Goal: Task Accomplishment & Management: Use online tool/utility

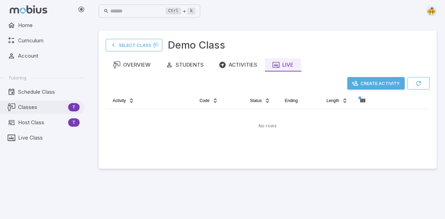
click at [50, 106] on span "Classes" at bounding box center [41, 108] width 47 height 8
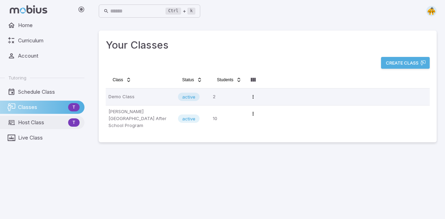
click at [32, 123] on span "Host Class" at bounding box center [41, 123] width 47 height 8
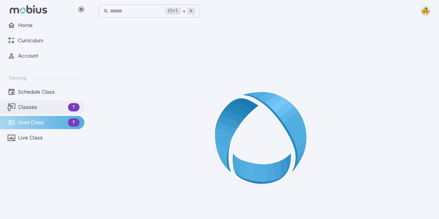
click at [38, 109] on span "Classes" at bounding box center [41, 108] width 47 height 8
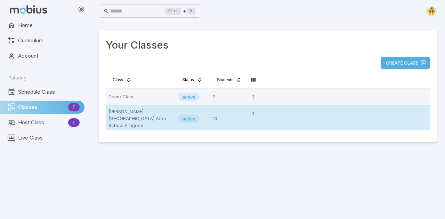
click at [151, 117] on p "[PERSON_NAME][GEOGRAPHIC_DATA] After School Program" at bounding box center [140, 118] width 64 height 21
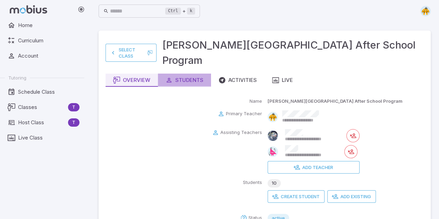
click at [196, 76] on div "Students" at bounding box center [185, 80] width 38 height 8
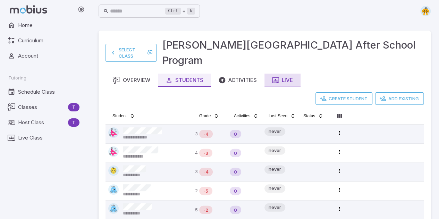
click at [298, 74] on button "Live" at bounding box center [283, 80] width 36 height 13
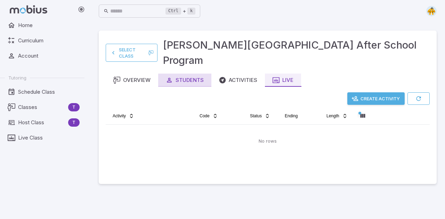
click at [179, 76] on div "Students" at bounding box center [185, 80] width 38 height 8
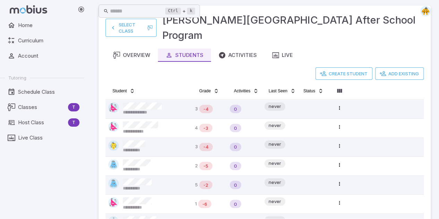
scroll to position [30, 0]
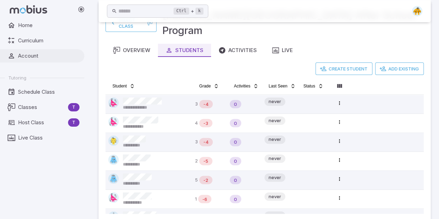
click at [41, 55] on span "Account" at bounding box center [48, 56] width 61 height 8
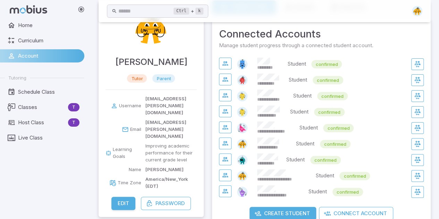
click at [281, 61] on div "*********" at bounding box center [269, 64] width 25 height 13
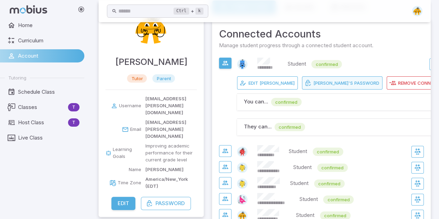
click at [355, 84] on span "Password" at bounding box center [367, 83] width 25 height 6
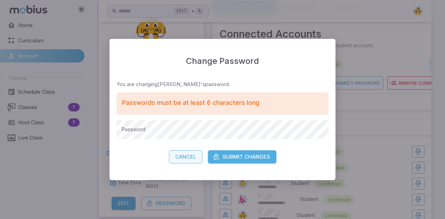
click at [184, 154] on button "Cancel" at bounding box center [185, 156] width 33 height 13
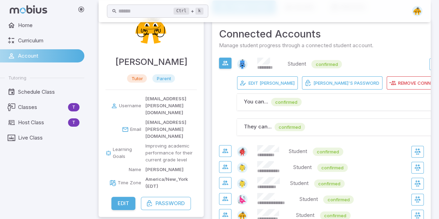
click at [437, 125] on icon "button" at bounding box center [440, 127] width 7 height 7
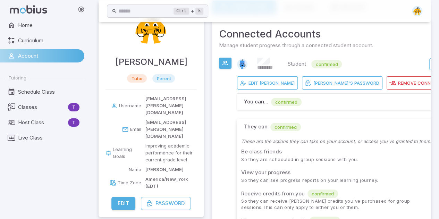
click at [417, 124] on button "They can confirmed" at bounding box center [344, 127] width 214 height 17
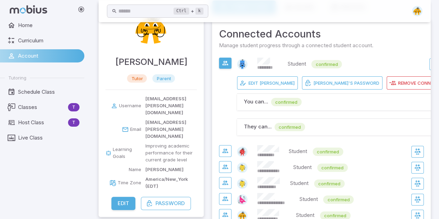
scroll to position [60, 0]
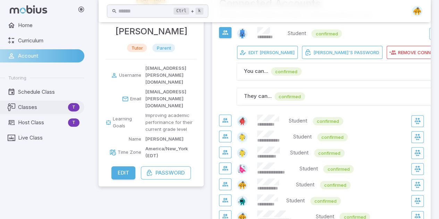
click at [30, 112] on link "Classes T" at bounding box center [42, 107] width 84 height 13
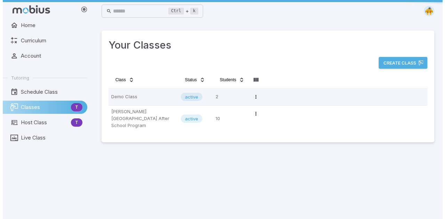
scroll to position [0, 0]
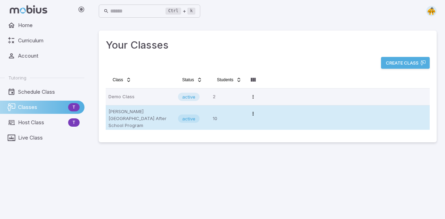
click at [149, 116] on p "[PERSON_NAME][GEOGRAPHIC_DATA] After School Program" at bounding box center [140, 118] width 64 height 21
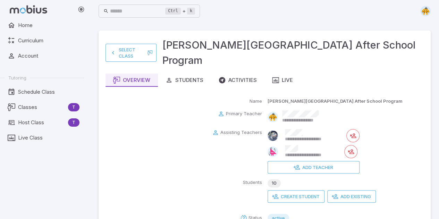
click at [190, 72] on div "**********" at bounding box center [265, 140] width 318 height 204
click at [190, 76] on div "Students" at bounding box center [185, 80] width 38 height 8
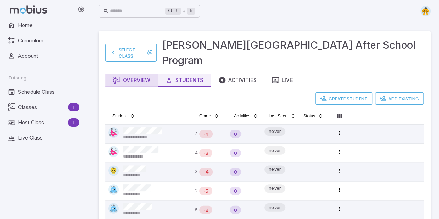
click at [124, 76] on div "Overview" at bounding box center [131, 80] width 37 height 8
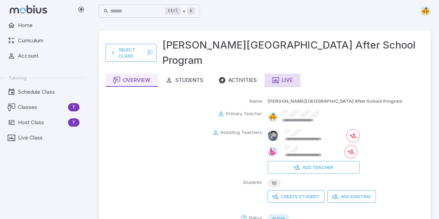
click at [279, 77] on icon "button" at bounding box center [275, 80] width 7 height 7
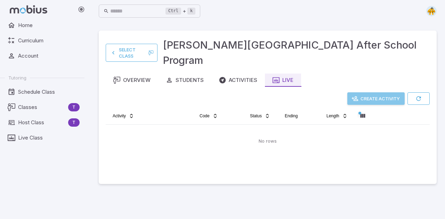
click at [386, 92] on button "Create Activity" at bounding box center [375, 98] width 57 height 13
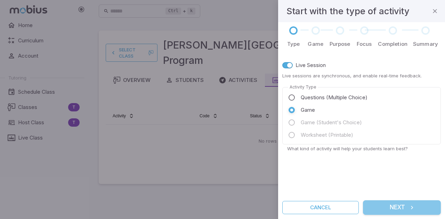
click at [398, 209] on button "Next" at bounding box center [402, 207] width 78 height 15
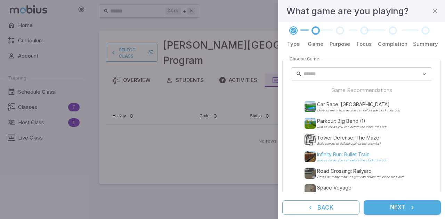
click at [338, 155] on p "Infinity Run: Bullet Train" at bounding box center [352, 154] width 70 height 7
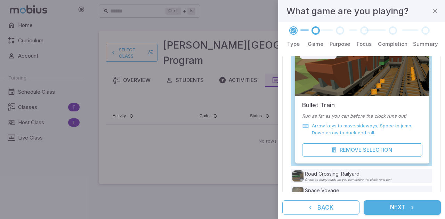
scroll to position [125, 0]
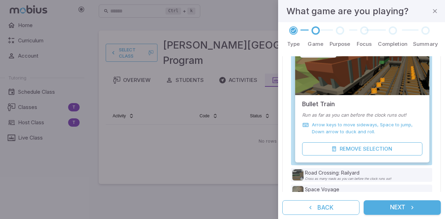
click at [402, 212] on button "Next" at bounding box center [401, 207] width 77 height 15
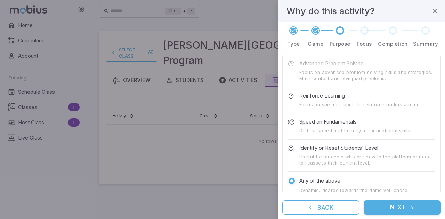
scroll to position [49, 0]
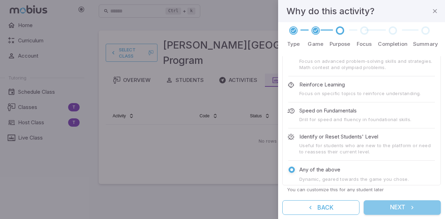
click at [398, 215] on button "Next" at bounding box center [401, 207] width 77 height 15
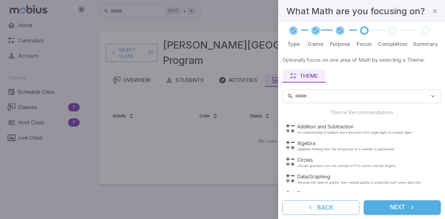
click at [406, 210] on button "Next" at bounding box center [401, 207] width 77 height 15
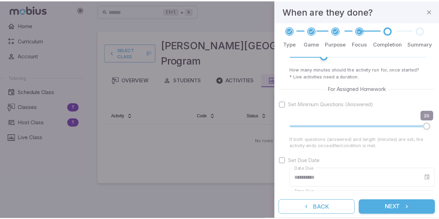
scroll to position [58, 0]
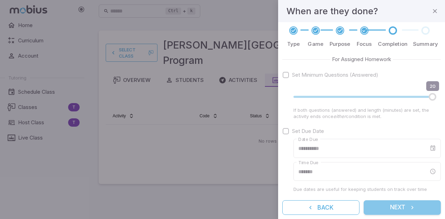
click at [398, 208] on button "Next" at bounding box center [401, 207] width 77 height 15
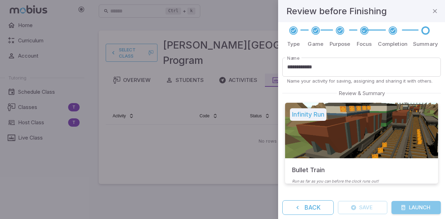
click at [415, 208] on button "Launch" at bounding box center [415, 207] width 49 height 13
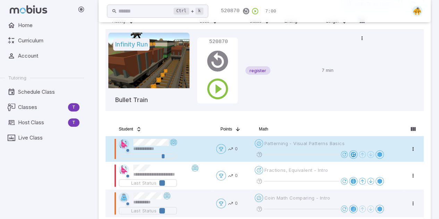
scroll to position [94, 0]
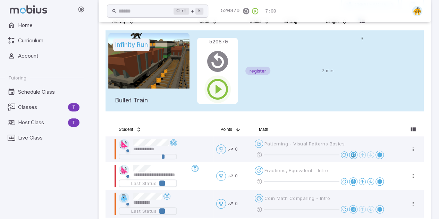
click at [219, 77] on icon "button" at bounding box center [217, 89] width 25 height 25
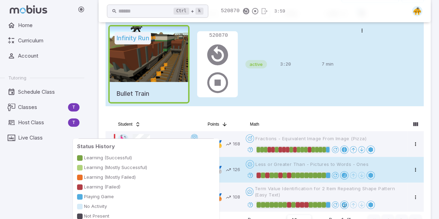
scroll to position [115, 0]
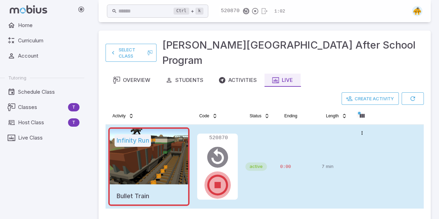
click at [222, 175] on icon "button" at bounding box center [217, 185] width 25 height 25
click at [214, 173] on icon "button" at bounding box center [217, 185] width 25 height 25
click at [222, 173] on icon "button" at bounding box center [217, 185] width 25 height 25
click at [295, 188] on div "0:00" at bounding box center [298, 166] width 36 height 78
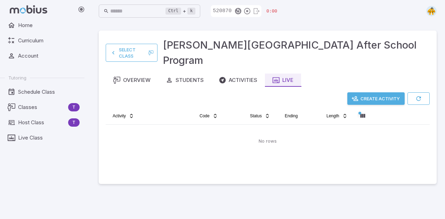
click at [378, 92] on button "Create Activity" at bounding box center [375, 98] width 57 height 13
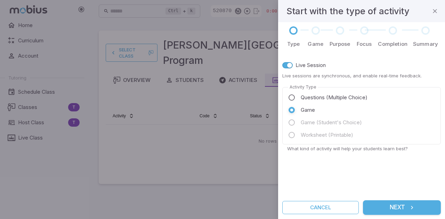
click at [387, 204] on button "Next" at bounding box center [402, 207] width 78 height 15
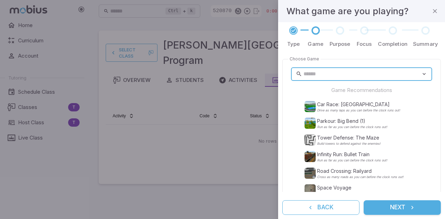
click at [345, 73] on input "text" at bounding box center [361, 74] width 117 height 14
click at [344, 75] on input "text" at bounding box center [361, 74] width 117 height 14
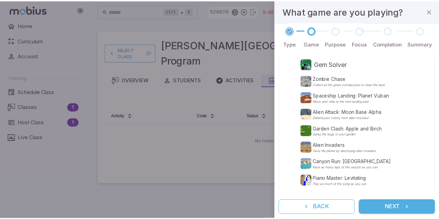
scroll to position [142, 0]
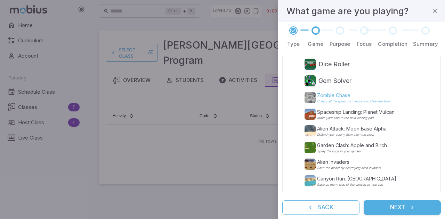
click at [345, 95] on p "Zombie Chase" at bounding box center [354, 95] width 74 height 7
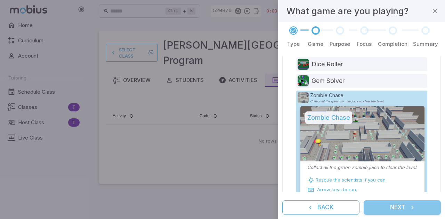
click at [401, 207] on button "Next" at bounding box center [401, 207] width 77 height 15
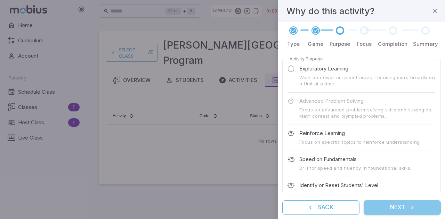
click at [401, 207] on button "Next" at bounding box center [401, 207] width 77 height 15
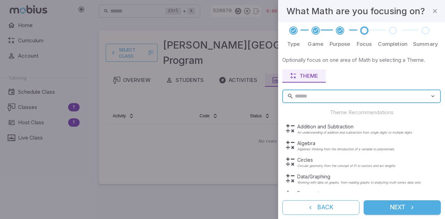
click at [402, 207] on button "Next" at bounding box center [401, 207] width 77 height 15
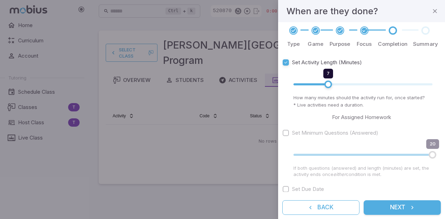
click at [402, 207] on button "Next" at bounding box center [401, 207] width 77 height 15
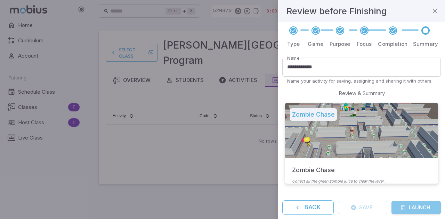
click at [412, 207] on button "Launch" at bounding box center [415, 207] width 49 height 13
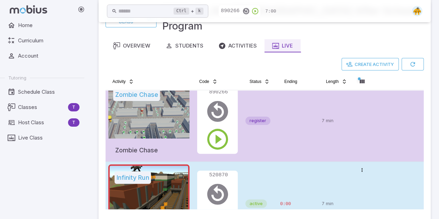
scroll to position [0, 0]
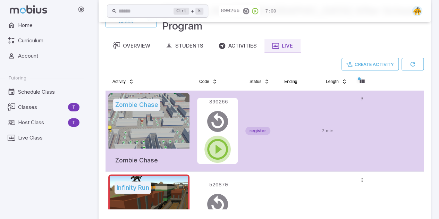
click at [216, 137] on icon "button" at bounding box center [217, 149] width 25 height 25
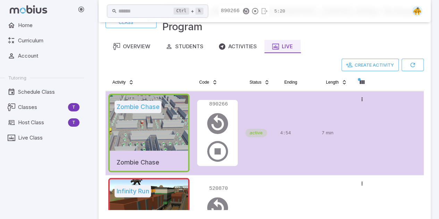
scroll to position [38, 0]
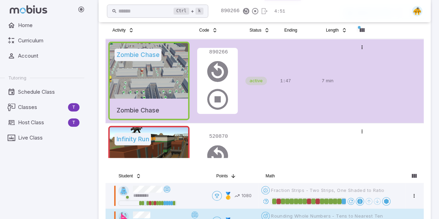
scroll to position [147, 0]
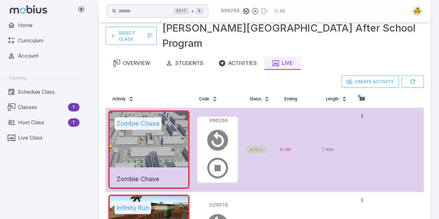
click at [149, 129] on div at bounding box center [149, 140] width 78 height 56
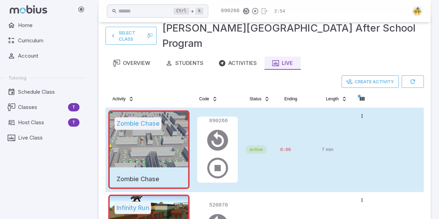
click at [131, 131] on div at bounding box center [149, 140] width 78 height 56
click at [360, 101] on html "Home Curriculum Account Tutoring Schedule Class Classes T Host Class T Live Cla…" at bounding box center [219, 118] width 439 height 270
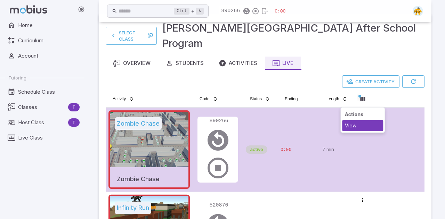
click at [356, 125] on div "View" at bounding box center [362, 125] width 41 height 11
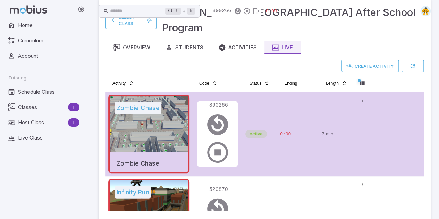
scroll to position [35, 0]
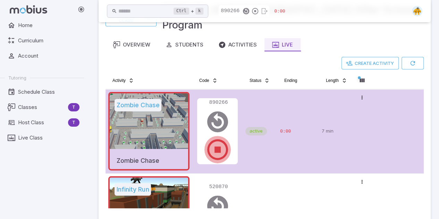
click at [220, 138] on icon "button" at bounding box center [217, 149] width 25 height 25
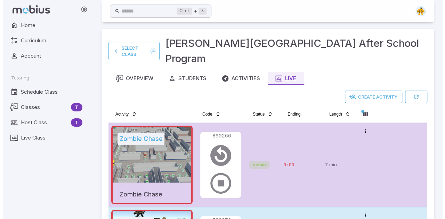
scroll to position [0, 0]
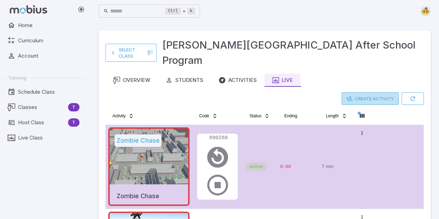
click at [365, 92] on button "Create Activity" at bounding box center [370, 98] width 57 height 13
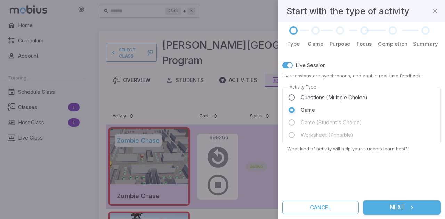
click at [394, 202] on button "Next" at bounding box center [402, 207] width 78 height 15
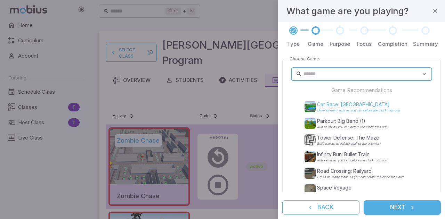
click at [368, 104] on p "Car Race: [GEOGRAPHIC_DATA]" at bounding box center [358, 104] width 83 height 7
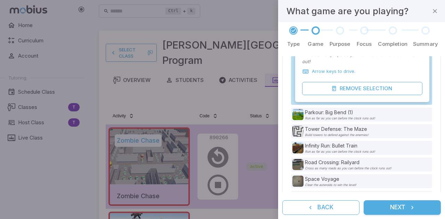
scroll to position [137, 0]
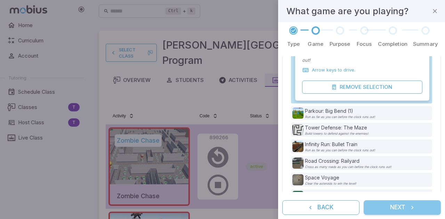
click at [402, 205] on button "Next" at bounding box center [401, 207] width 77 height 15
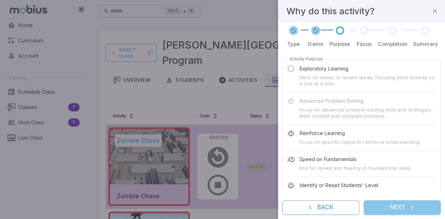
click at [402, 205] on button "Next" at bounding box center [401, 207] width 77 height 15
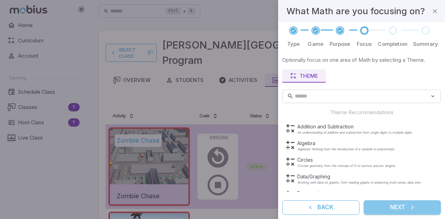
click at [403, 206] on button "Next" at bounding box center [401, 207] width 77 height 15
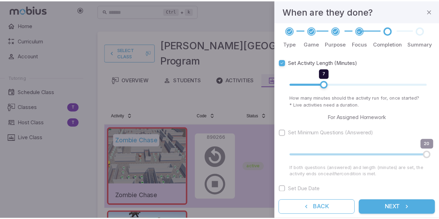
scroll to position [58, 0]
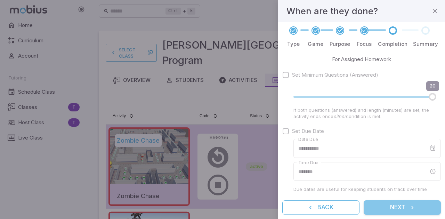
click at [405, 212] on button "Next" at bounding box center [401, 207] width 77 height 15
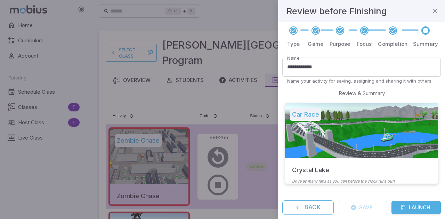
click at [411, 215] on div "**********" at bounding box center [361, 120] width 167 height 197
click at [410, 211] on button "Launch" at bounding box center [415, 207] width 49 height 13
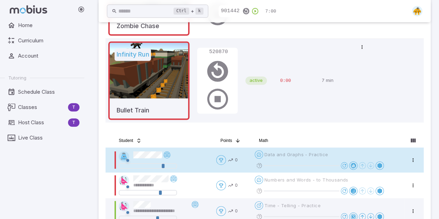
scroll to position [120, 0]
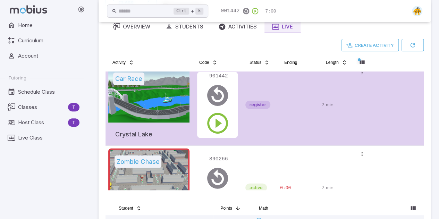
scroll to position [0, 0]
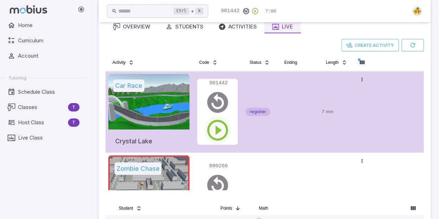
click at [221, 118] on icon "button" at bounding box center [217, 130] width 25 height 25
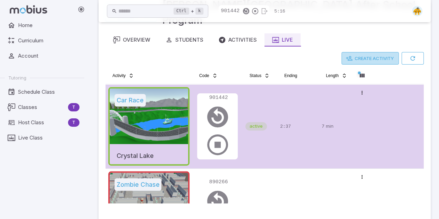
click at [382, 52] on button "Create Activity" at bounding box center [370, 58] width 57 height 13
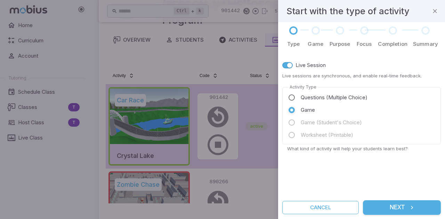
click at [394, 204] on button "Next" at bounding box center [402, 207] width 78 height 15
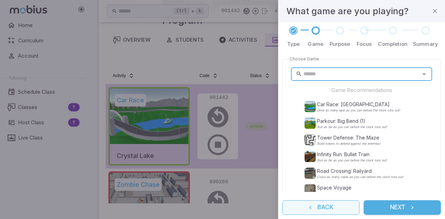
click at [333, 214] on button "Back" at bounding box center [320, 207] width 77 height 15
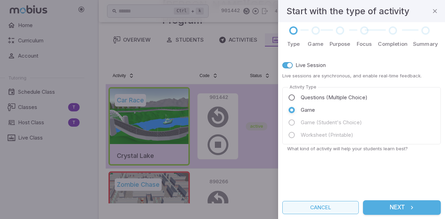
click at [333, 207] on button "Cancel" at bounding box center [320, 207] width 76 height 13
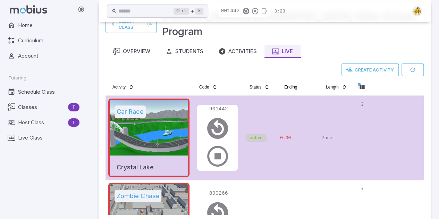
scroll to position [31, 0]
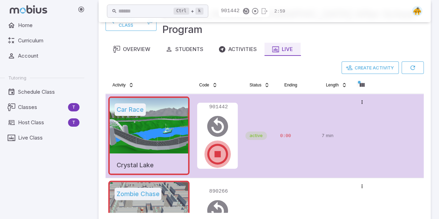
click at [220, 142] on icon "button" at bounding box center [217, 154] width 25 height 25
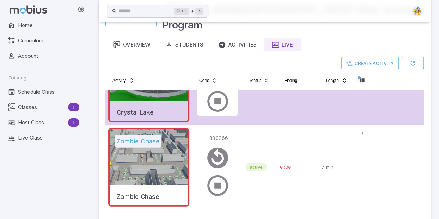
scroll to position [0, 0]
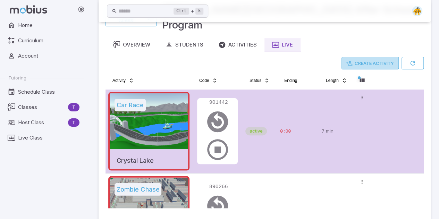
click at [380, 57] on button "Create Activity" at bounding box center [370, 63] width 57 height 13
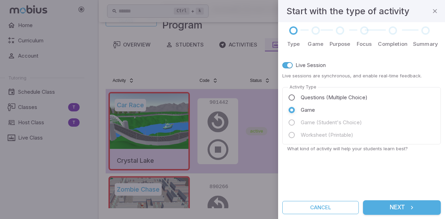
click at [375, 207] on button "Next" at bounding box center [402, 207] width 78 height 15
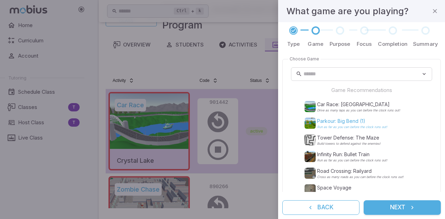
click at [356, 125] on div "Parkour: Big Bend (1) Run as far as you can before the clock runs out!" at bounding box center [352, 123] width 70 height 11
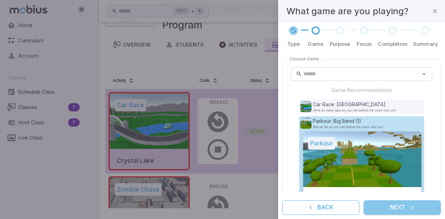
click at [399, 203] on button "Next" at bounding box center [401, 207] width 77 height 15
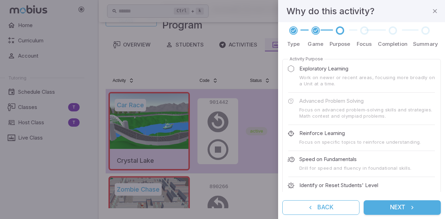
click at [404, 206] on button "Next" at bounding box center [401, 207] width 77 height 15
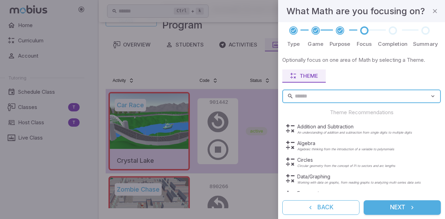
click at [399, 204] on button "Next" at bounding box center [401, 207] width 77 height 15
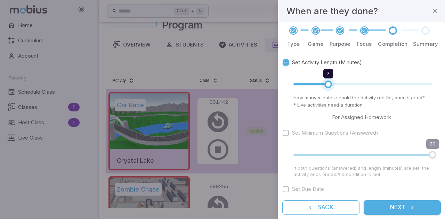
type input "*"
drag, startPoint x: 327, startPoint y: 84, endPoint x: 323, endPoint y: 83, distance: 4.2
click at [323, 83] on span "6" at bounding box center [322, 85] width 8 height 8
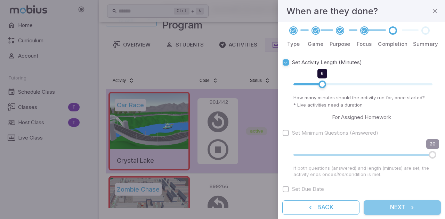
click at [415, 207] on icon "submit" at bounding box center [411, 207] width 7 height 7
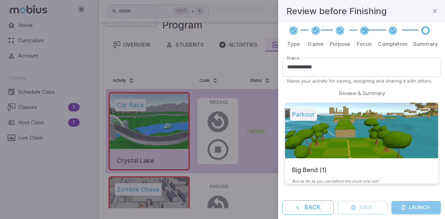
click at [415, 207] on button "Launch" at bounding box center [415, 207] width 49 height 13
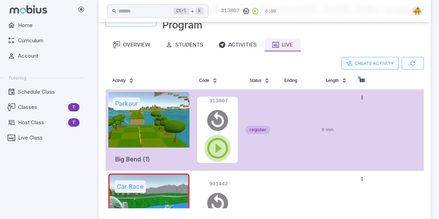
click at [222, 136] on icon "button" at bounding box center [217, 148] width 25 height 25
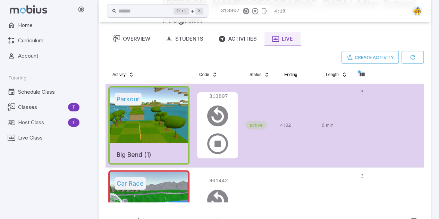
scroll to position [41, 0]
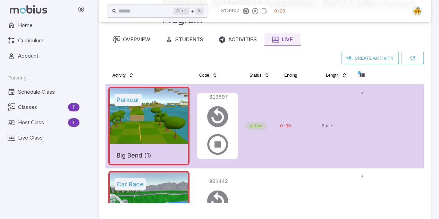
scroll to position [35, 0]
